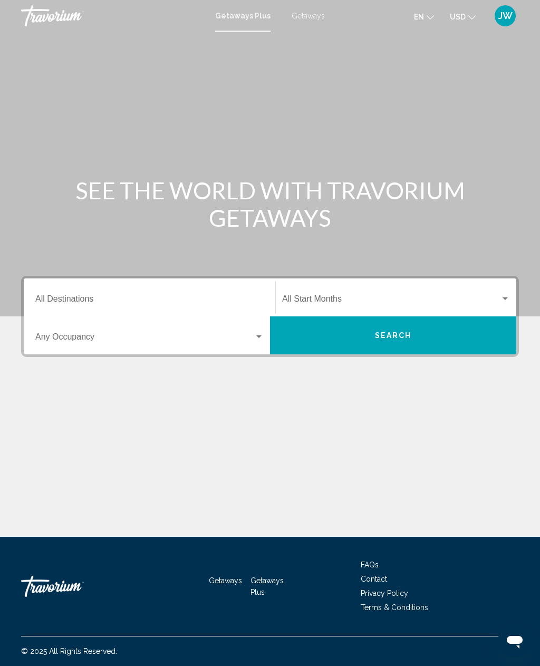
click at [115, 297] on input "Destination All Destinations" at bounding box center [149, 300] width 228 height 9
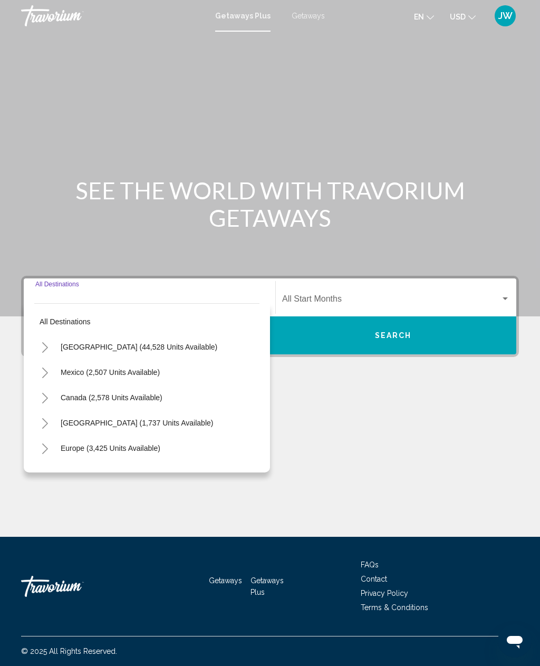
scroll to position [34, 0]
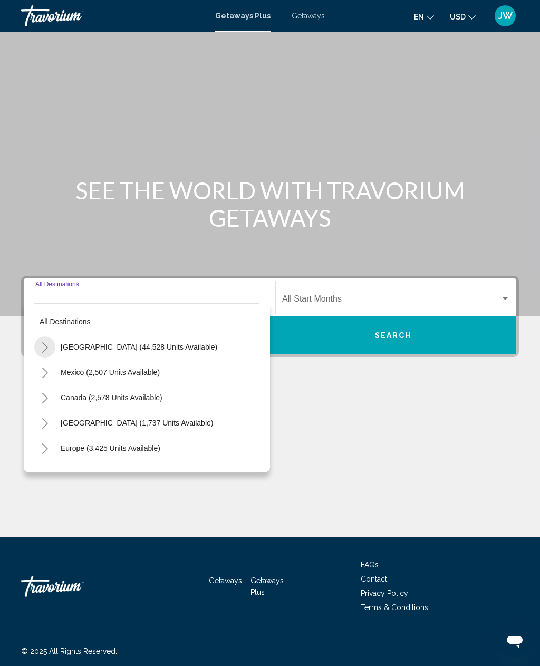
click at [49, 337] on button "Toggle United States (44,528 units available)" at bounding box center [44, 347] width 21 height 21
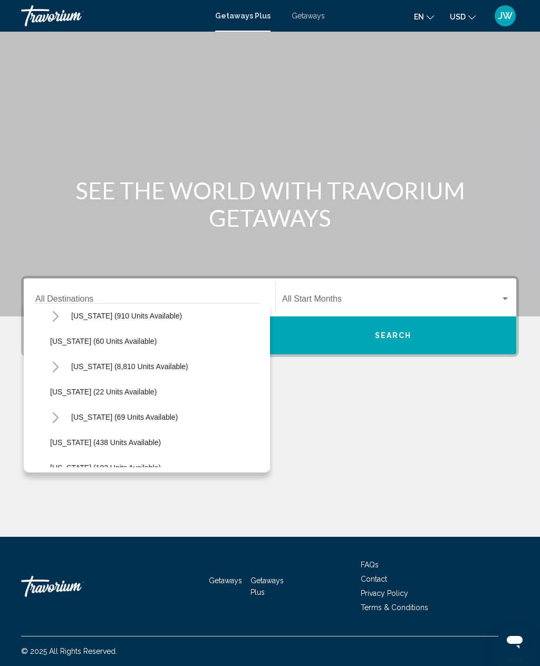
scroll to position [157, 0]
click at [57, 362] on icon "Toggle Florida (8,810 units available)" at bounding box center [56, 367] width 8 height 11
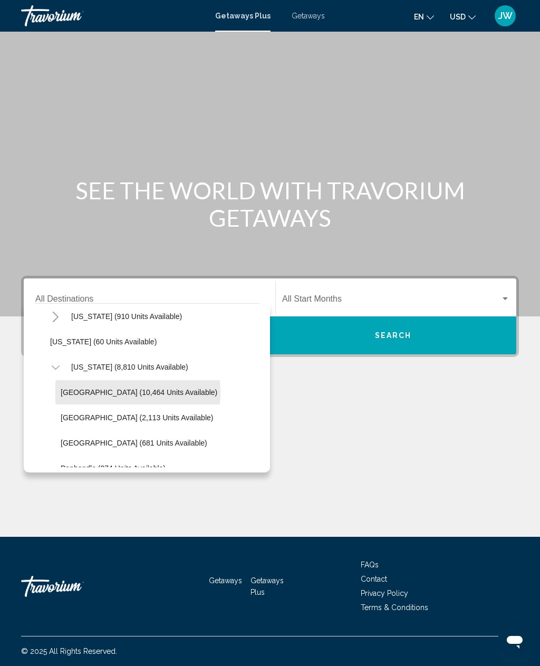
click at [88, 388] on span "[GEOGRAPHIC_DATA] (10,464 units available)" at bounding box center [139, 392] width 157 height 8
type input "**********"
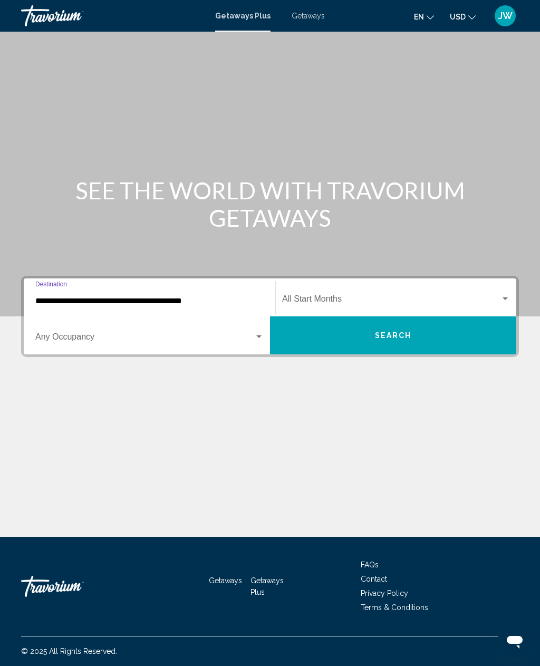
click at [427, 296] on span "Search widget" at bounding box center [391, 300] width 218 height 9
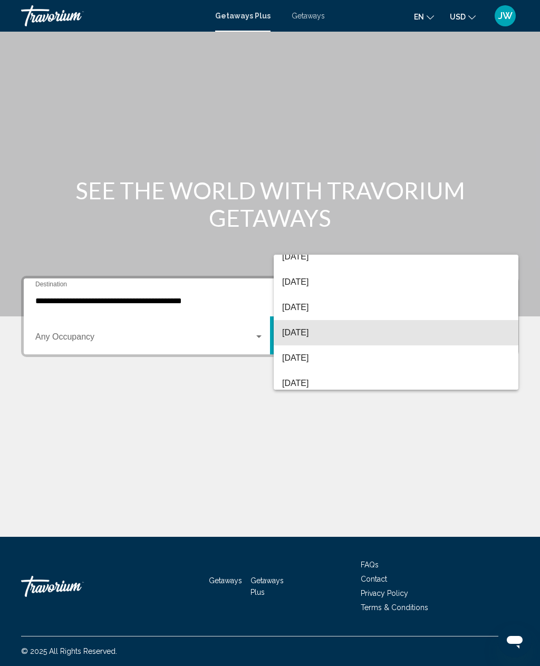
scroll to position [102, 0]
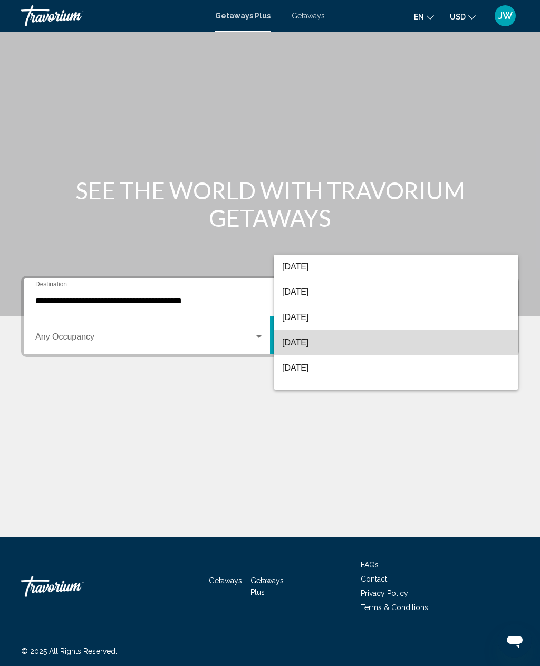
click at [303, 343] on span "[DATE]" at bounding box center [396, 342] width 228 height 25
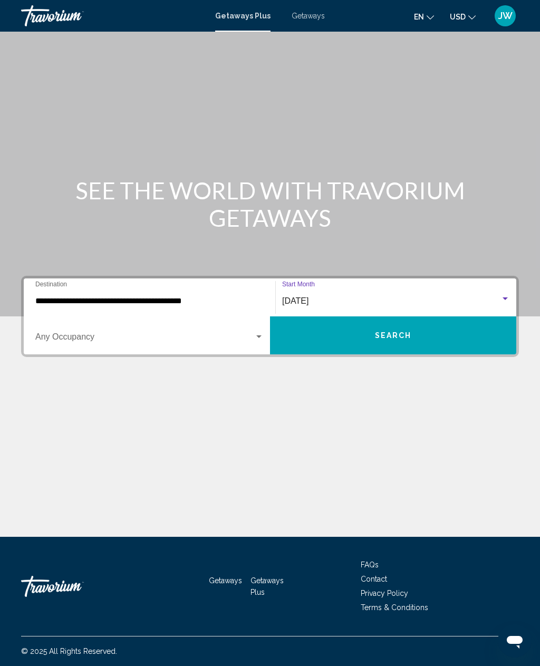
click at [239, 334] on span "Search widget" at bounding box center [144, 338] width 219 height 9
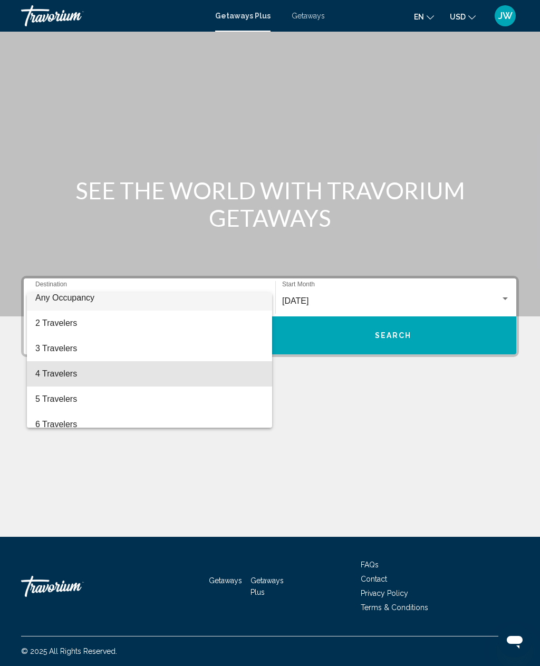
scroll to position [6, 0]
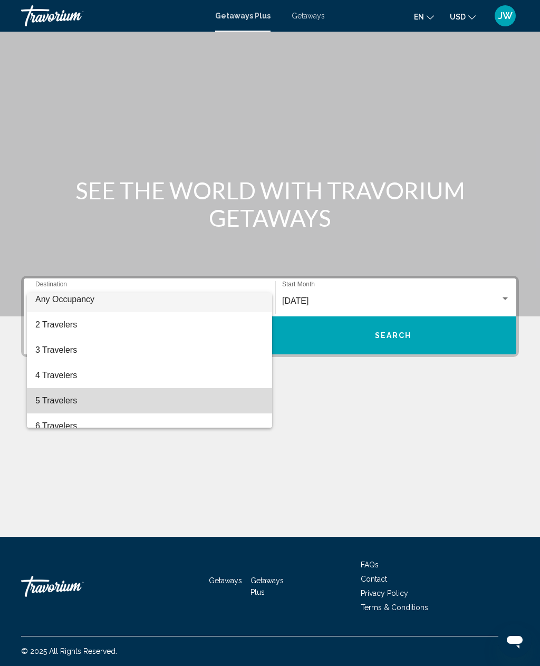
click at [60, 400] on span "5 Travelers" at bounding box center [149, 400] width 228 height 25
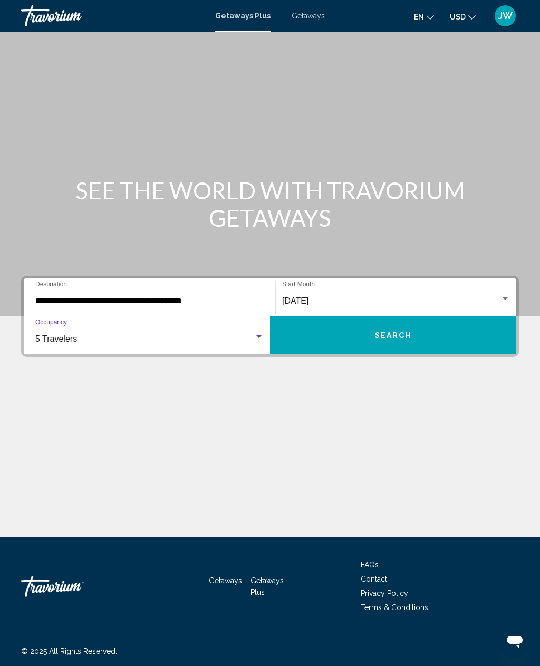
click at [243, 334] on div "5 Travelers" at bounding box center [144, 338] width 219 height 9
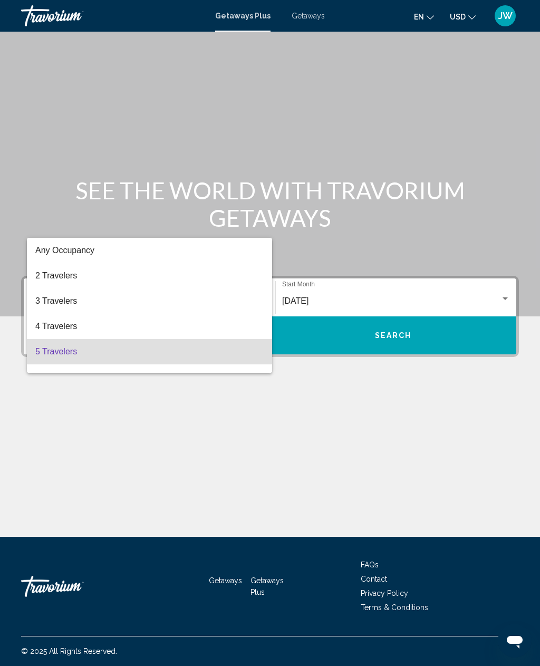
scroll to position [0, 0]
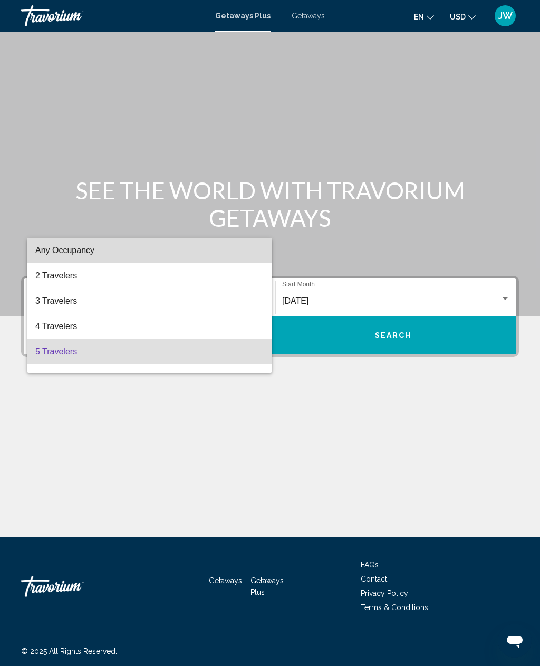
click at [76, 251] on span "Any Occupancy" at bounding box center [64, 250] width 59 height 9
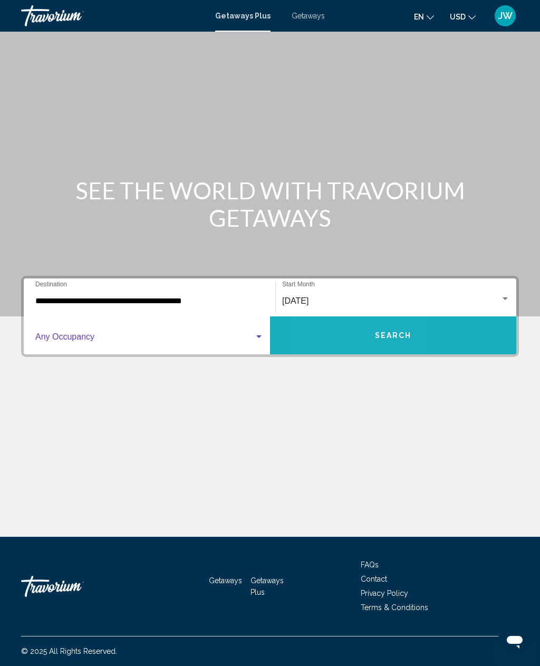
click at [339, 316] on button "Search" at bounding box center [393, 335] width 246 height 38
